Goal: Transaction & Acquisition: Subscribe to service/newsletter

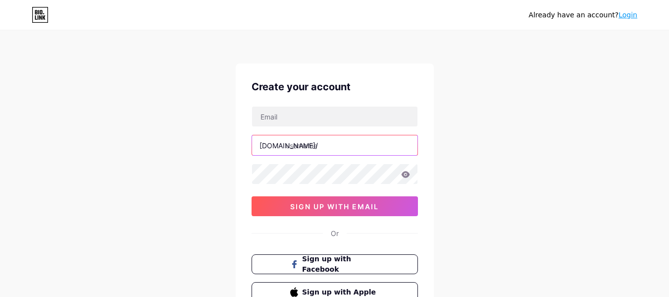
paste input "luxepergola"
click at [329, 148] on input "text" at bounding box center [334, 145] width 165 height 20
type input "luxepergola"
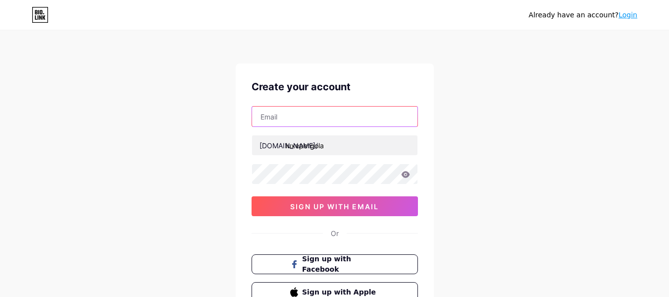
click at [317, 121] on input "text" at bounding box center [334, 116] width 165 height 20
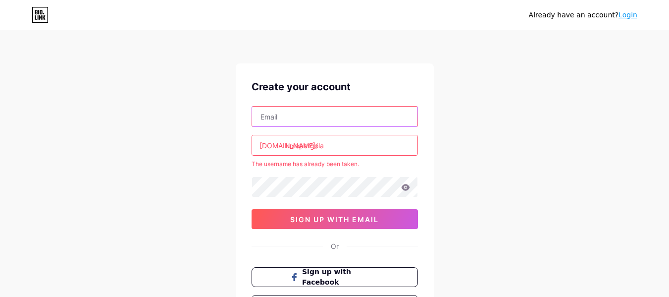
click at [335, 116] on input "text" at bounding box center [334, 116] width 165 height 20
type input "[EMAIL_ADDRESS][DOMAIN_NAME]"
click at [629, 15] on link "Login" at bounding box center [627, 15] width 19 height 8
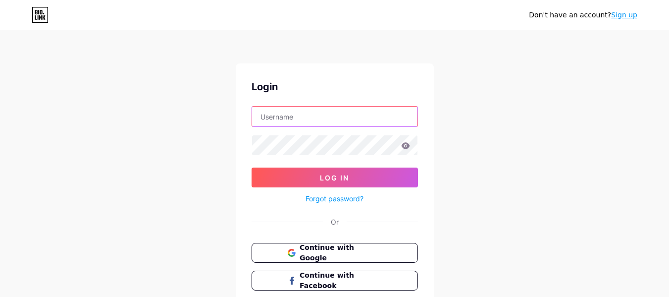
click at [321, 117] on input "text" at bounding box center [334, 116] width 165 height 20
paste input "luxepergola"
type input "luxepergola"
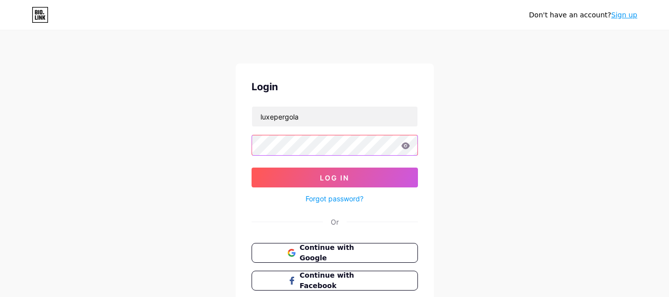
click at [251, 167] on button "Log In" at bounding box center [334, 177] width 166 height 20
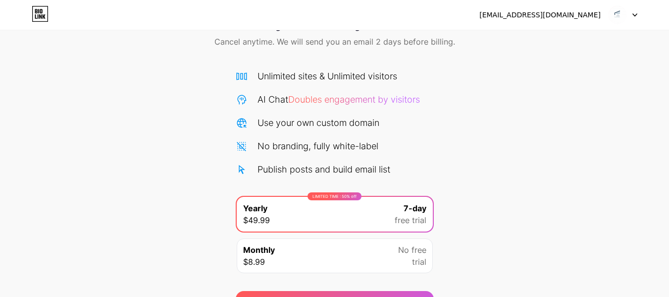
scroll to position [66, 0]
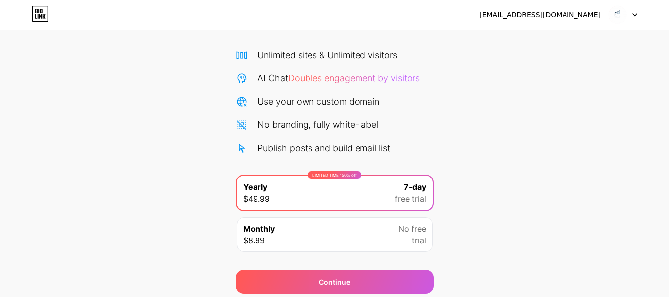
click at [639, 16] on div "[EMAIL_ADDRESS][DOMAIN_NAME] Logout" at bounding box center [334, 15] width 669 height 18
click at [635, 17] on div at bounding box center [622, 15] width 29 height 18
click at [542, 19] on div "[EMAIL_ADDRESS][DOMAIN_NAME]" at bounding box center [539, 15] width 121 height 10
click at [46, 12] on icon at bounding box center [40, 14] width 17 height 16
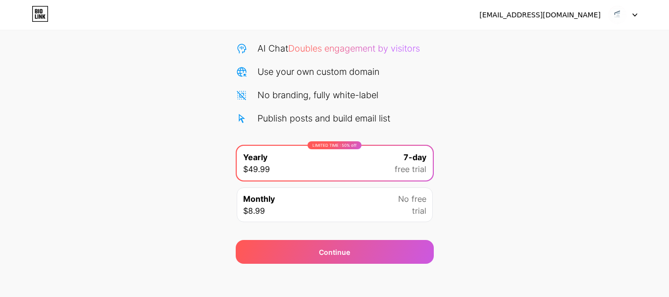
scroll to position [102, 0]
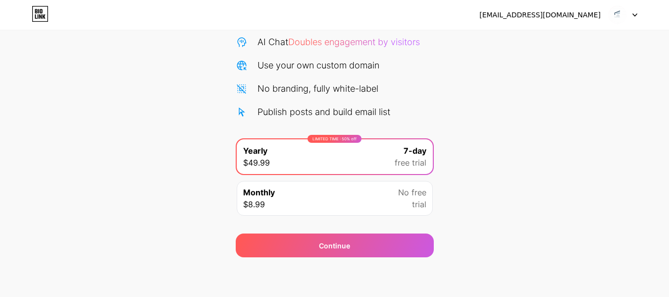
click at [384, 196] on div "Monthly $8.99 No free trial" at bounding box center [335, 198] width 196 height 35
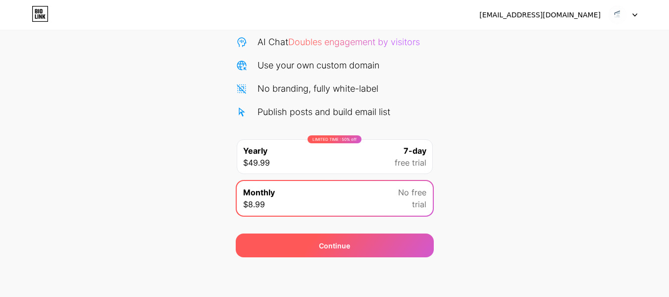
click at [368, 241] on div "Continue" at bounding box center [335, 245] width 198 height 24
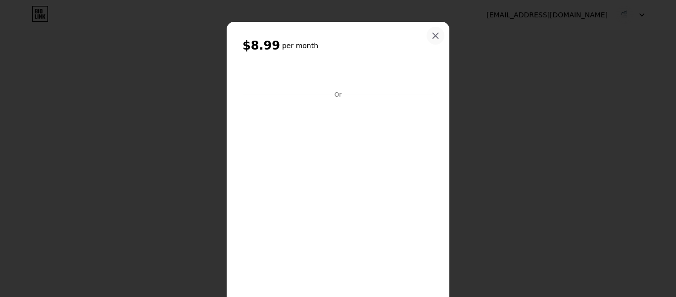
click at [432, 37] on icon at bounding box center [436, 36] width 8 height 8
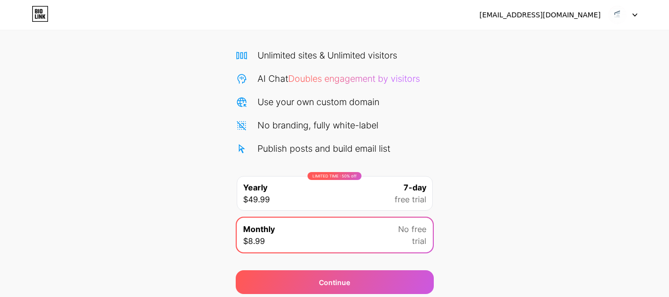
scroll to position [0, 0]
